Goal: Task Accomplishment & Management: Use online tool/utility

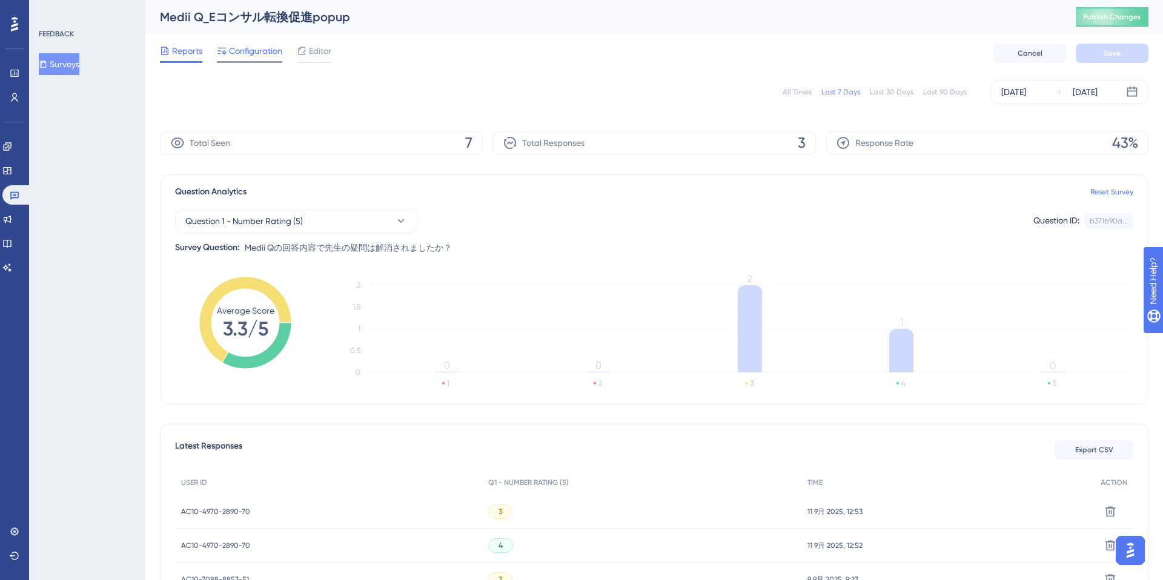
click at [265, 60] on div "Configuration" at bounding box center [249, 53] width 65 height 19
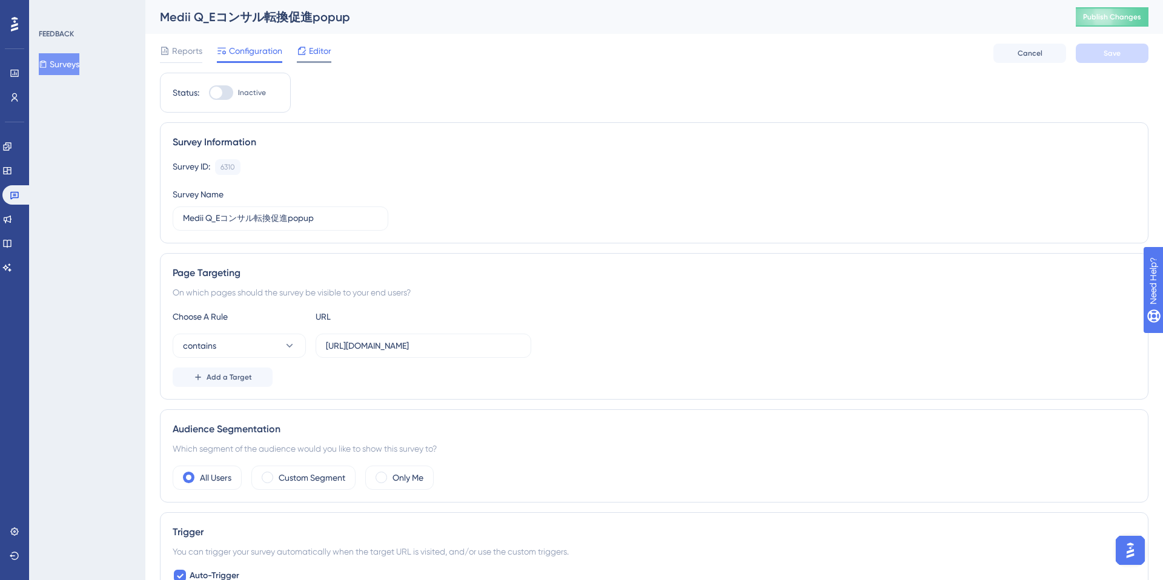
click at [322, 58] on span "Editor" at bounding box center [320, 51] width 22 height 15
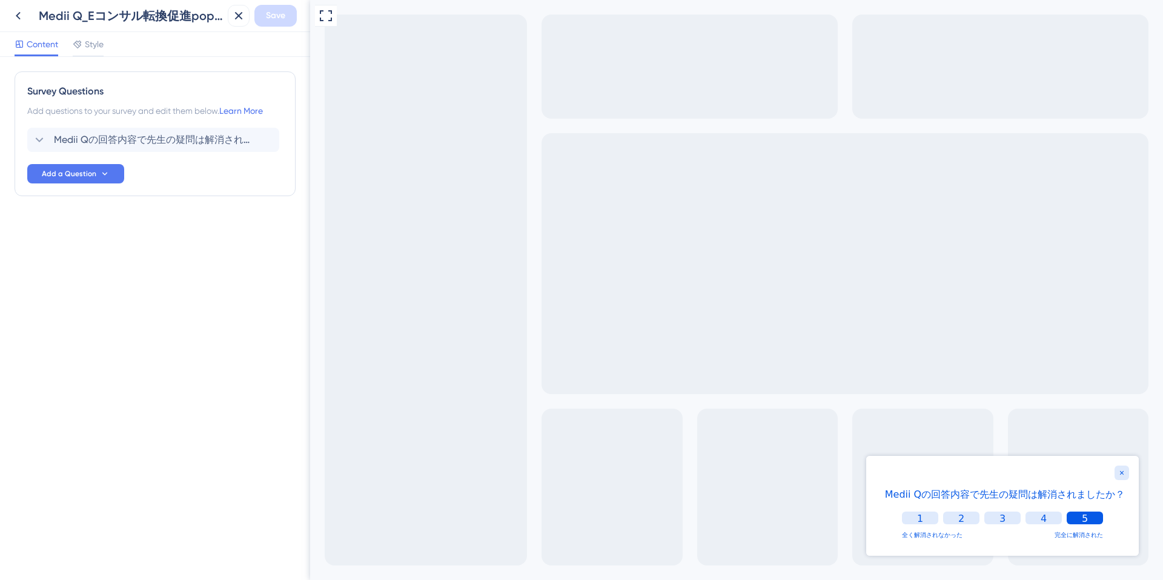
click at [1099, 521] on button "5" at bounding box center [1084, 518] width 36 height 13
click at [1077, 517] on button "5" at bounding box center [1084, 518] width 15 height 13
click at [275, 286] on div "Survey Questions Add questions to your survey and edit them below. Learn More M…" at bounding box center [155, 318] width 310 height 523
click at [142, 144] on span "Medii Qの回答内容で先生の疑問は解消されましたか？" at bounding box center [154, 140] width 200 height 15
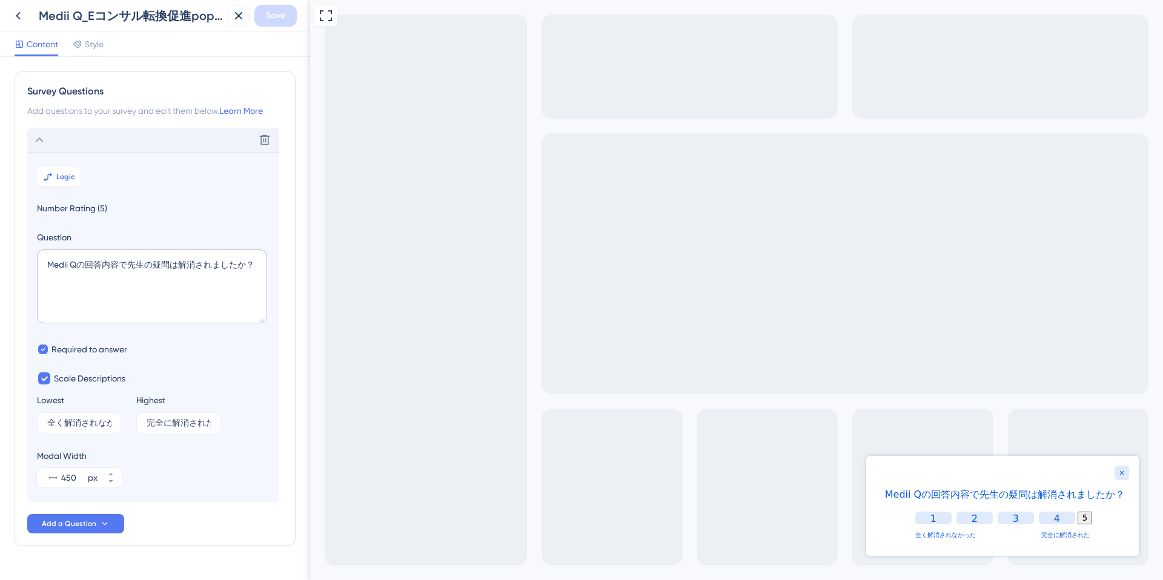
scroll to position [29, 0]
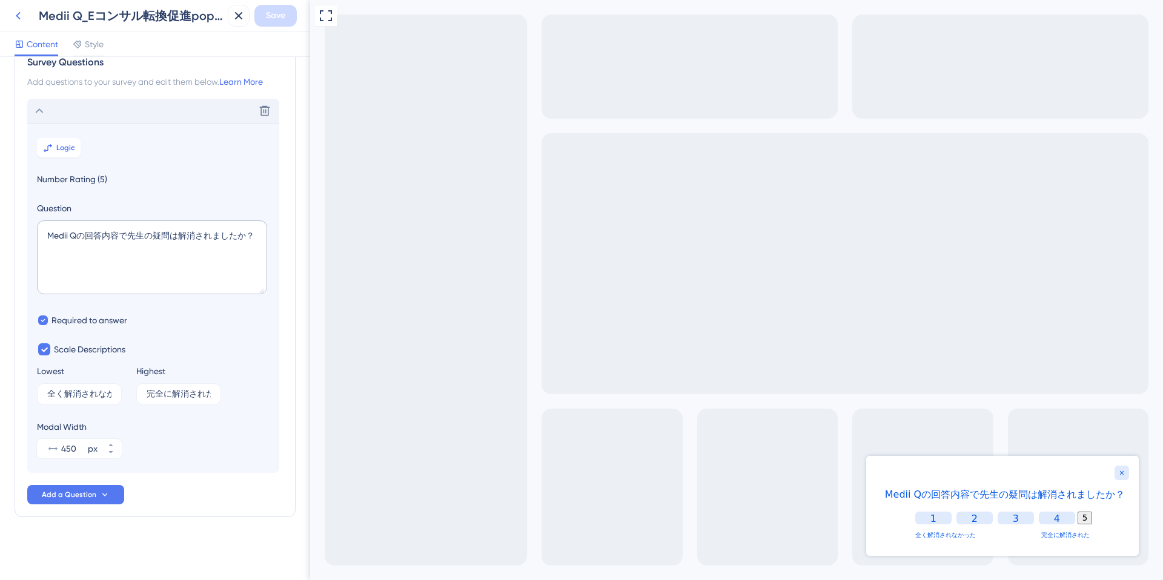
click at [19, 19] on icon at bounding box center [18, 15] width 15 height 15
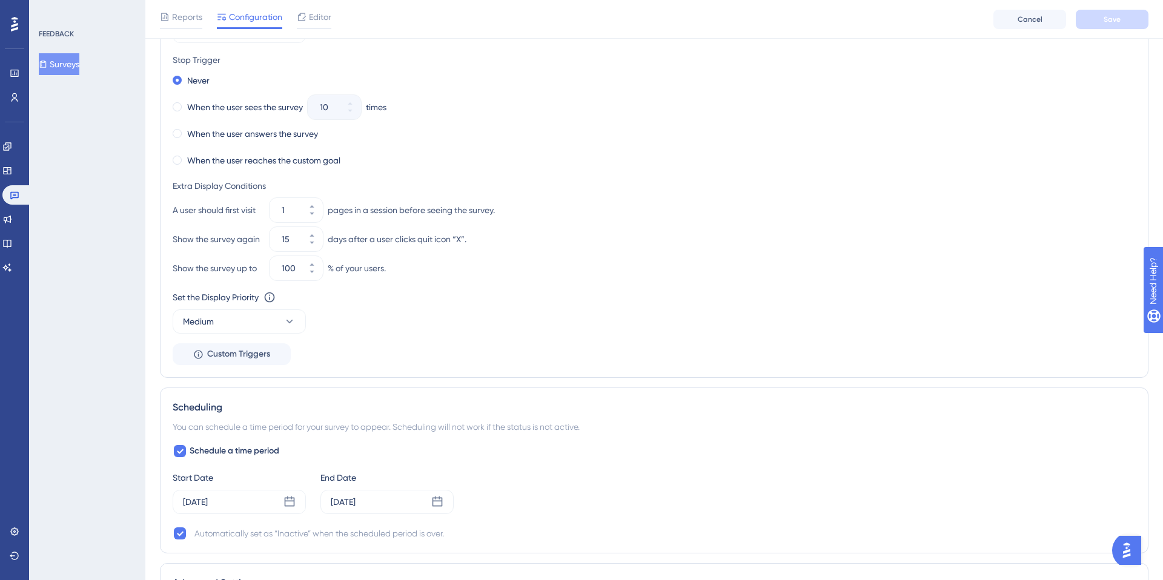
scroll to position [743, 0]
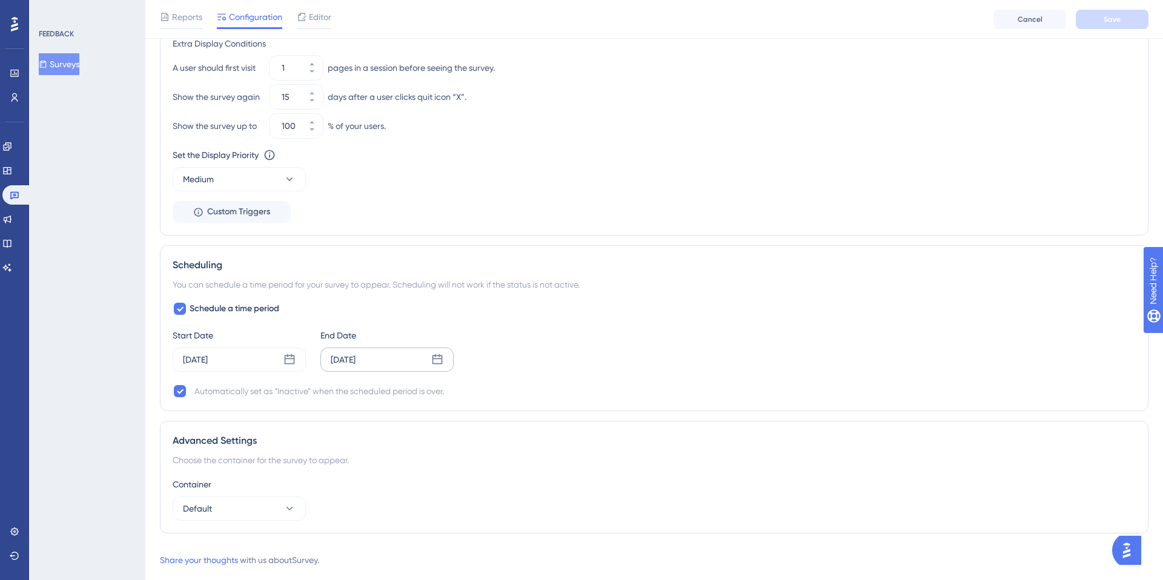
click at [438, 360] on icon at bounding box center [437, 360] width 12 height 12
click at [622, 283] on div "You can schedule a time period for your survey to appear. Scheduling will not w…" at bounding box center [654, 284] width 963 height 15
click at [434, 365] on icon at bounding box center [437, 360] width 12 height 12
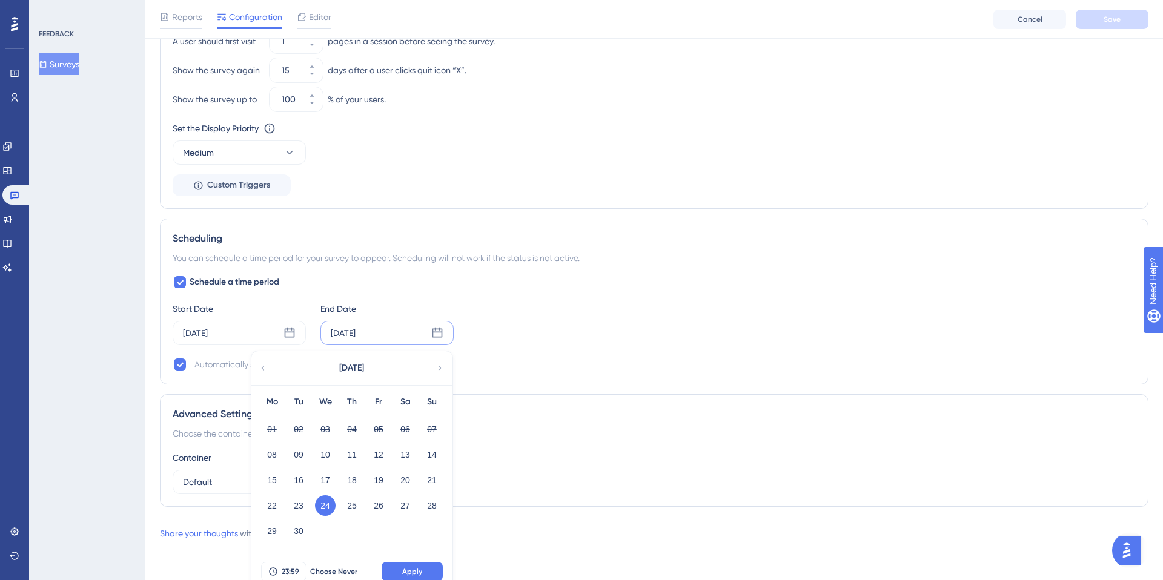
scroll to position [781, 0]
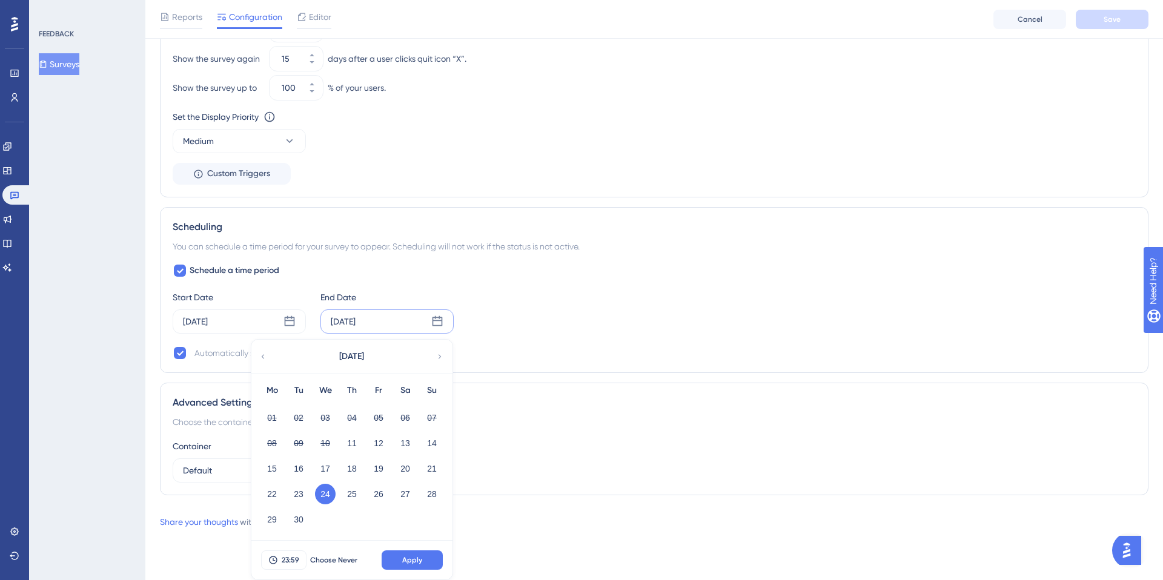
click at [584, 243] on div "You can schedule a time period for your survey to appear. Scheduling will not w…" at bounding box center [654, 246] width 963 height 15
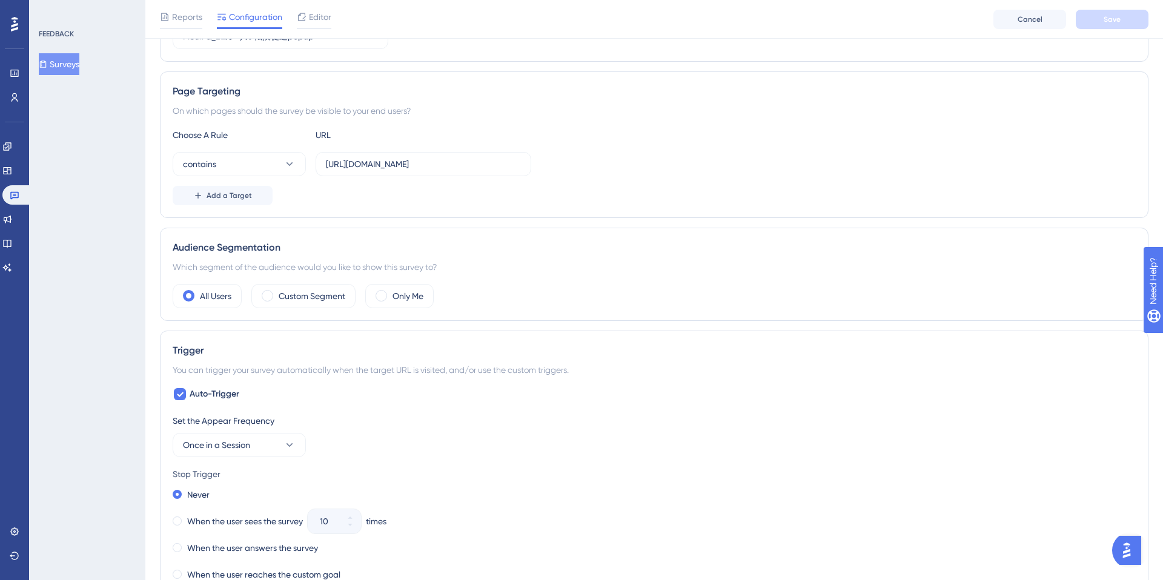
scroll to position [0, 0]
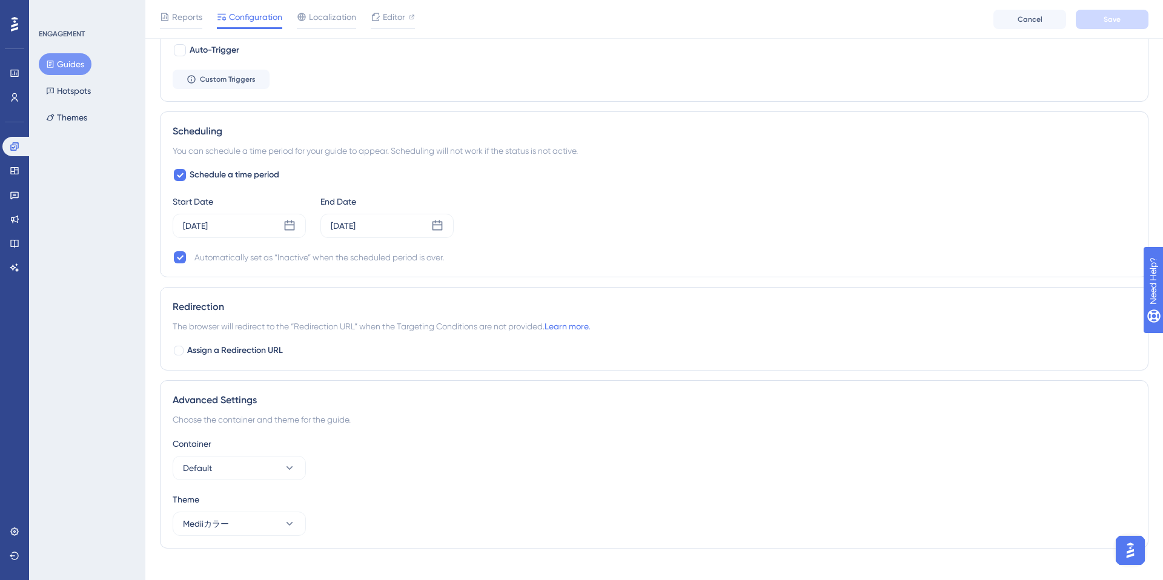
scroll to position [590, 0]
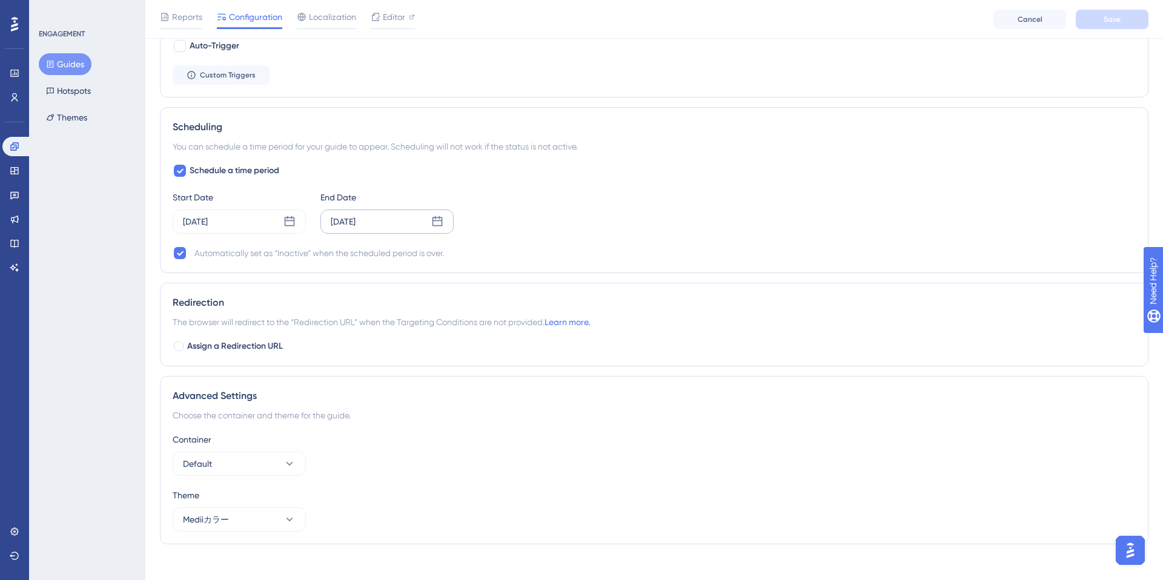
click at [437, 222] on icon at bounding box center [437, 222] width 12 height 12
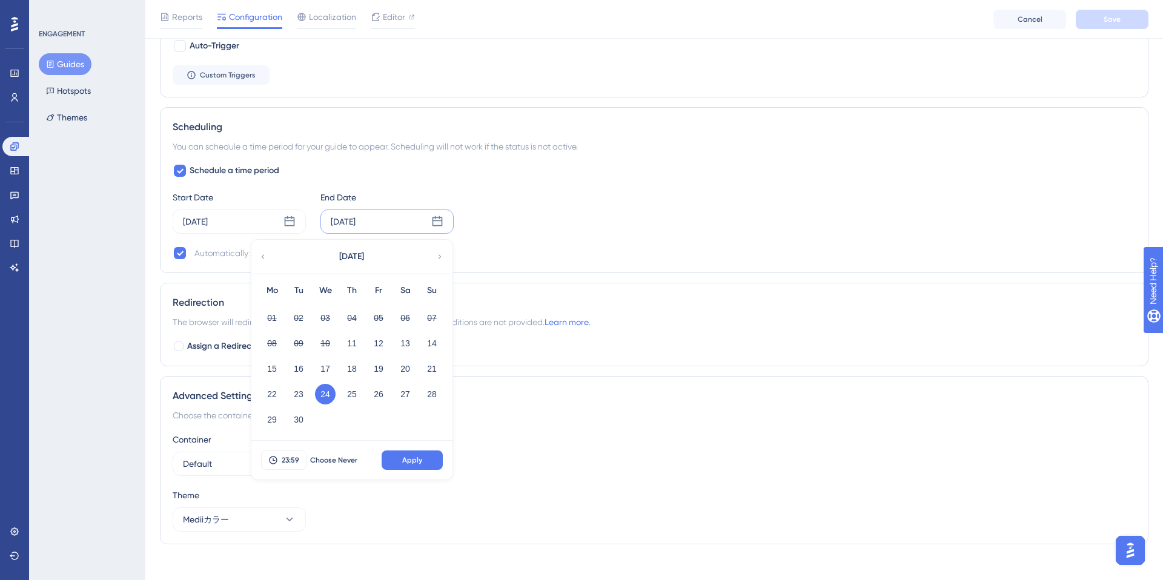
click at [595, 276] on div "Status: Inactive Guide Information Guide ID: 151515 Copy Guide Name 202509_Q→コン…" at bounding box center [654, 20] width 988 height 1067
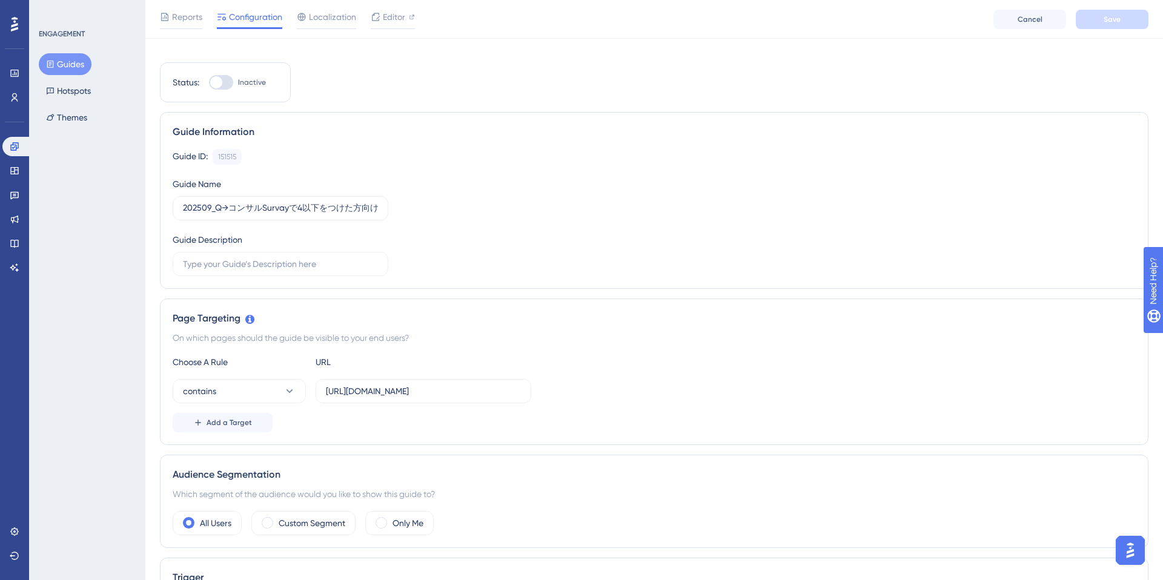
scroll to position [0, 0]
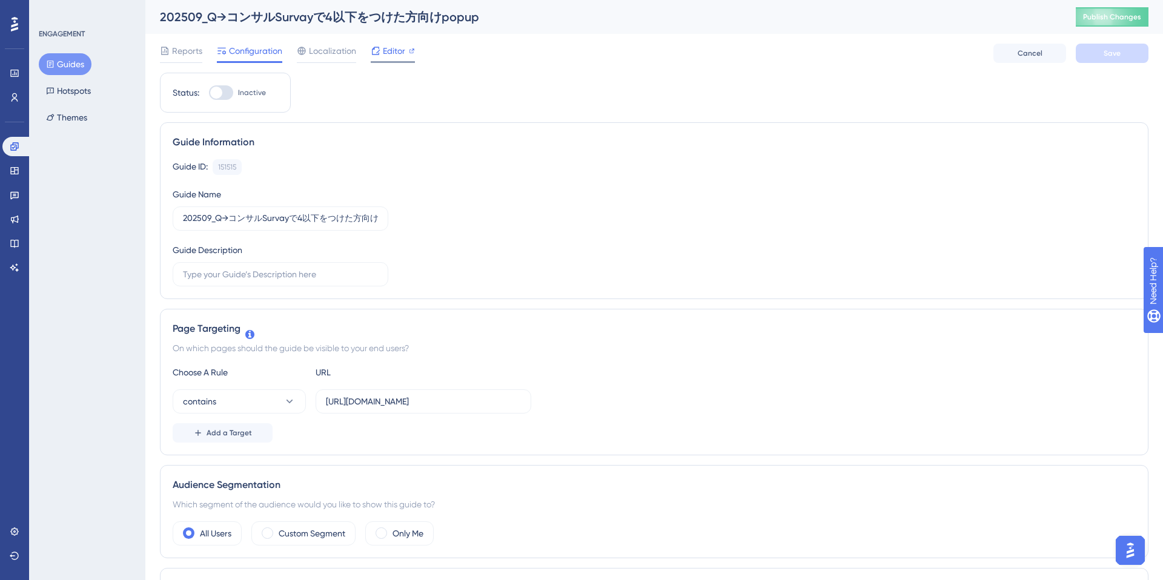
click at [392, 54] on span "Editor" at bounding box center [394, 51] width 22 height 15
click at [431, 401] on input "https://e-consult.medii.jp/ai-assistant/threads/" at bounding box center [423, 401] width 195 height 13
